Goal: Task Accomplishment & Management: Manage account settings

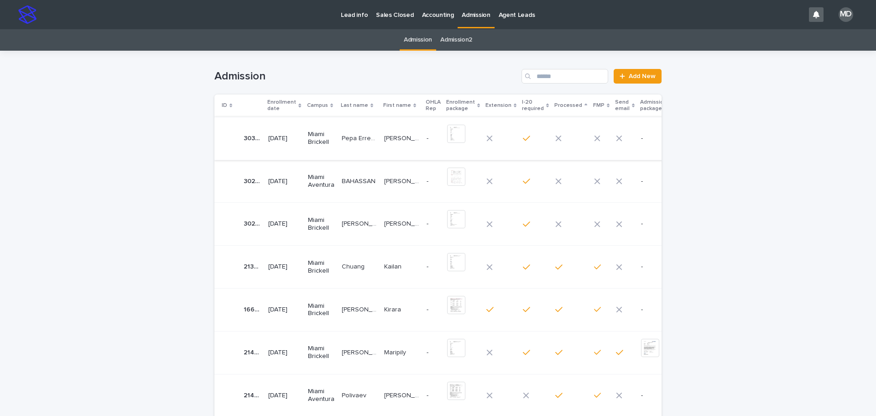
click at [449, 130] on img at bounding box center [456, 134] width 18 height 18
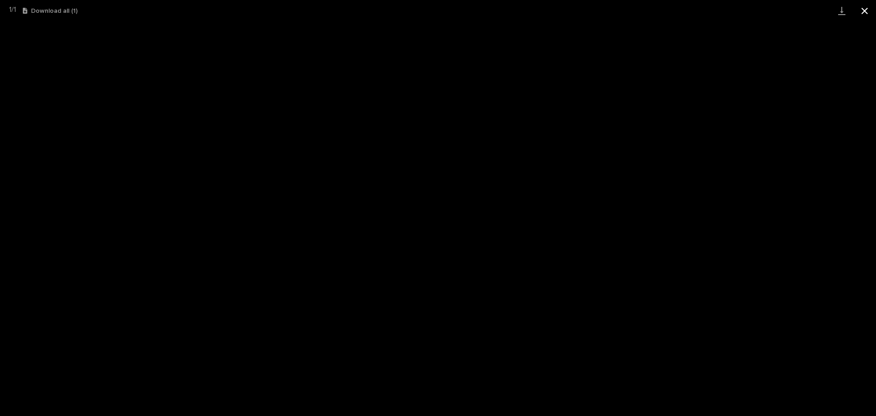
click at [860, 11] on button "Close gallery" at bounding box center [864, 10] width 23 height 21
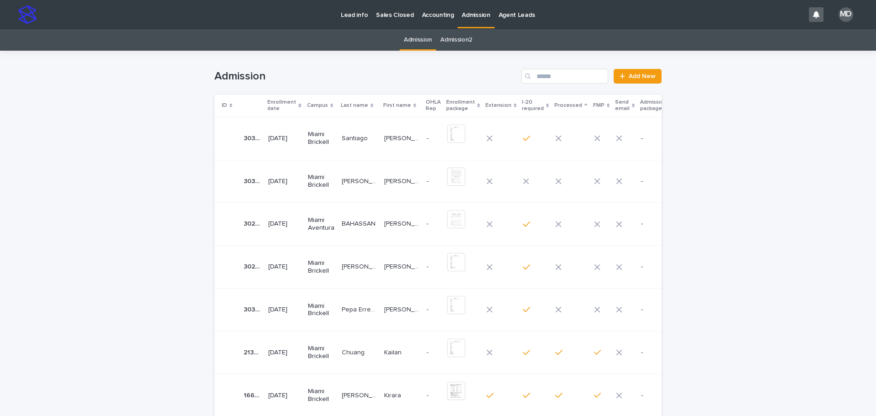
click at [343, 138] on p "Santiago" at bounding box center [356, 138] width 28 height 10
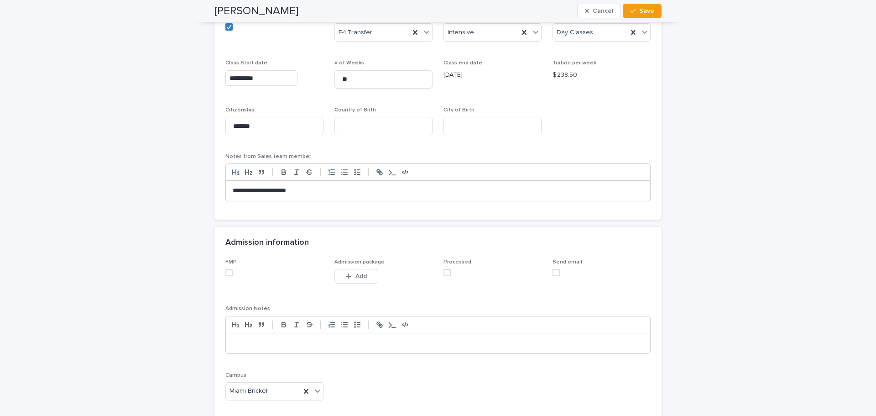
scroll to position [763, 0]
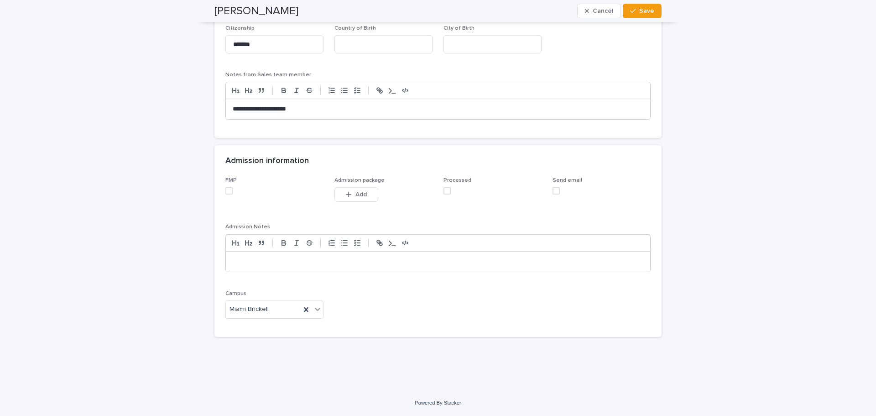
click at [227, 189] on span at bounding box center [228, 190] width 7 height 7
drag, startPoint x: 442, startPoint y: 192, endPoint x: 455, endPoint y: 189, distance: 12.6
click at [443, 192] on span at bounding box center [446, 190] width 7 height 7
click at [651, 11] on button "Save" at bounding box center [642, 11] width 39 height 15
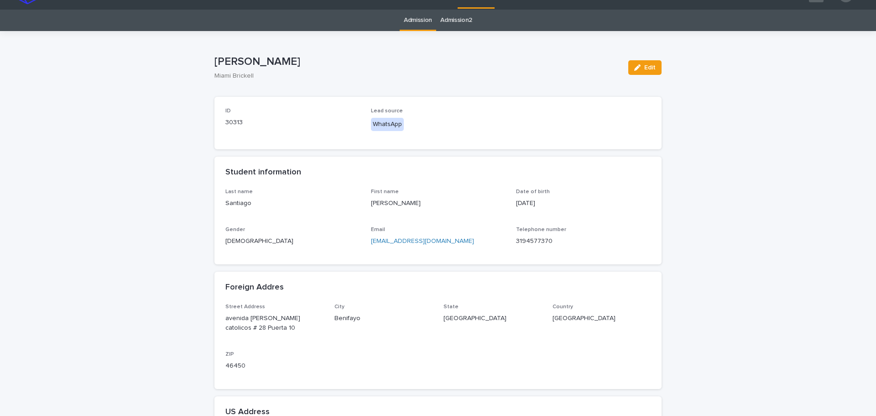
scroll to position [0, 0]
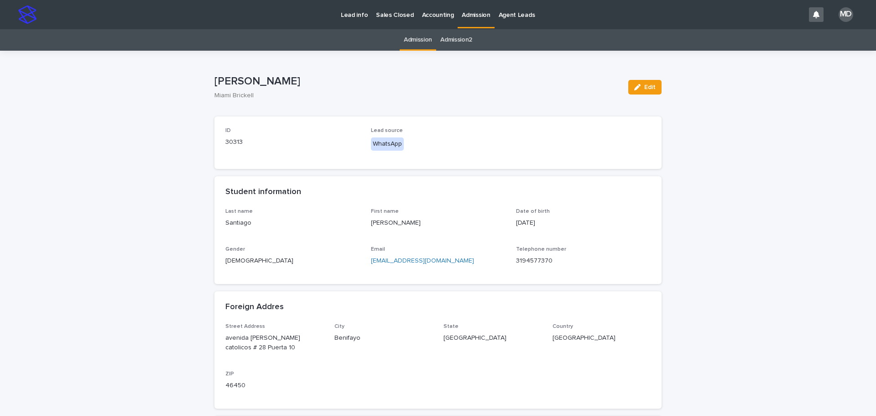
click at [413, 40] on link "Admission" at bounding box center [418, 39] width 28 height 21
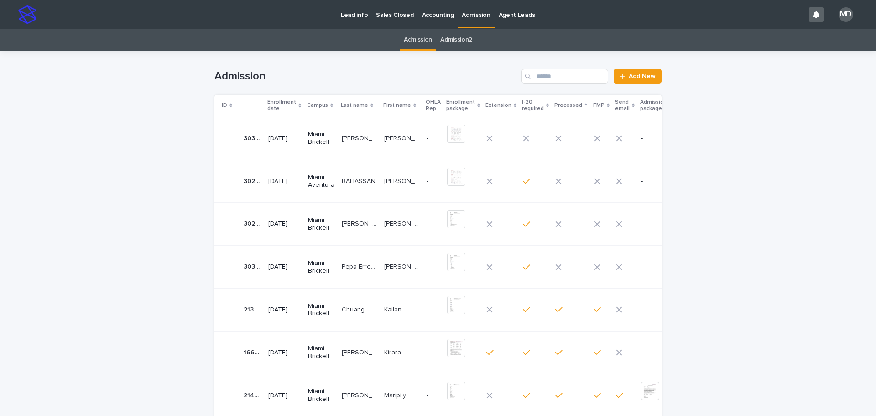
click at [355, 136] on p "[PERSON_NAME]" at bounding box center [360, 138] width 37 height 10
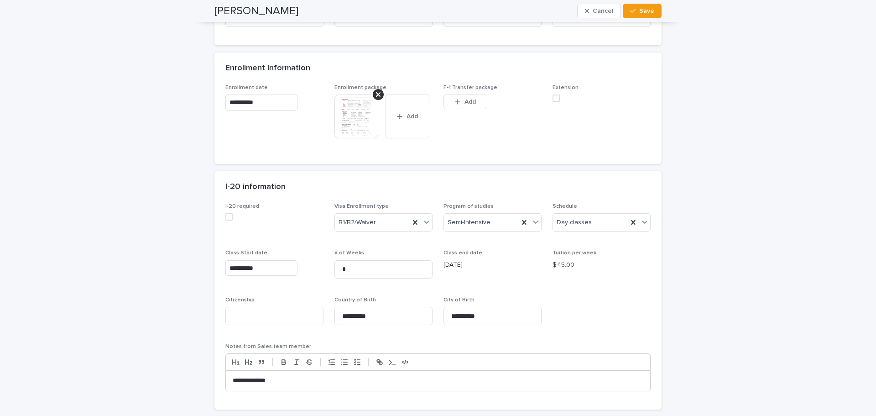
scroll to position [763, 0]
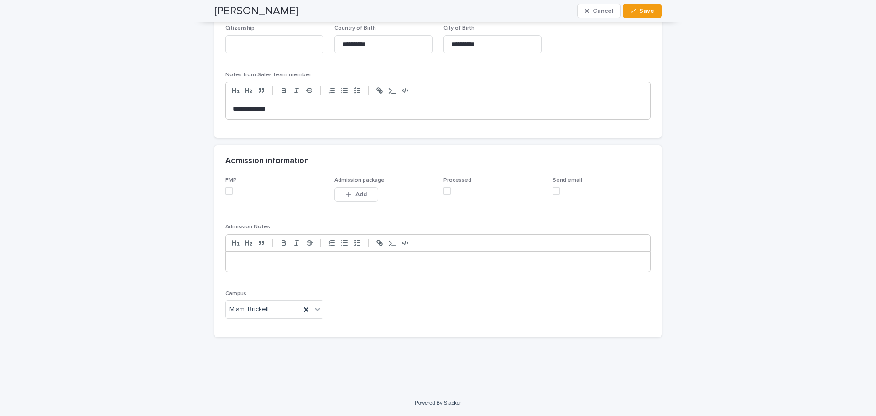
click at [227, 190] on span at bounding box center [228, 190] width 7 height 7
click at [443, 192] on span at bounding box center [446, 190] width 7 height 7
click at [647, 11] on span "Save" at bounding box center [646, 11] width 15 height 6
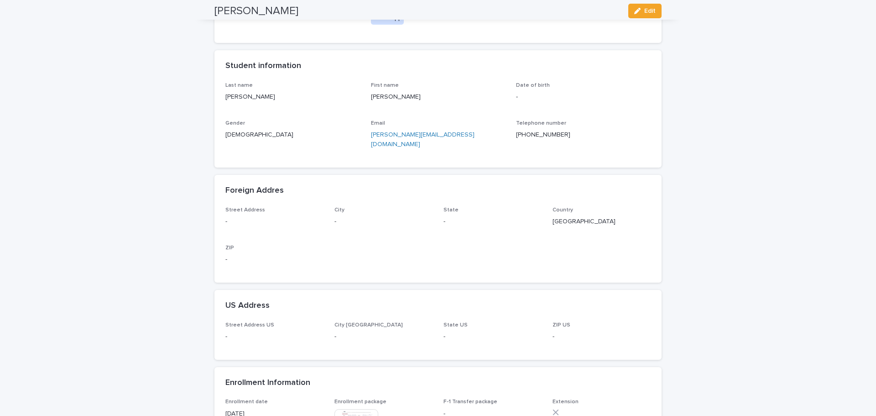
scroll to position [0, 0]
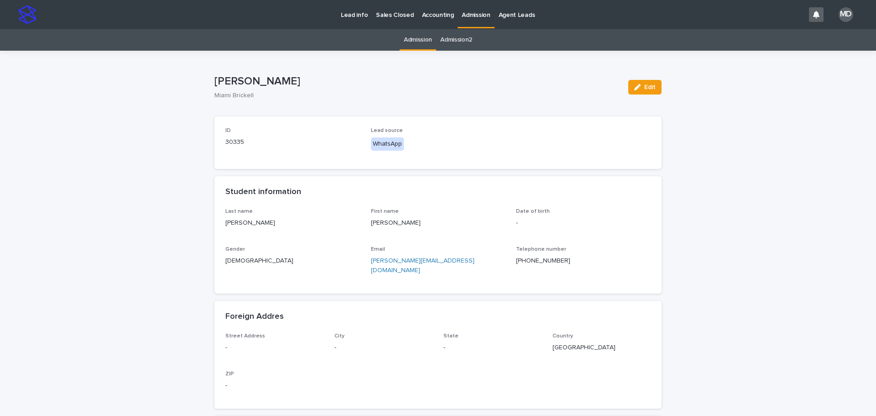
click at [406, 39] on link "Admission" at bounding box center [418, 39] width 28 height 21
